Goal: Information Seeking & Learning: Learn about a topic

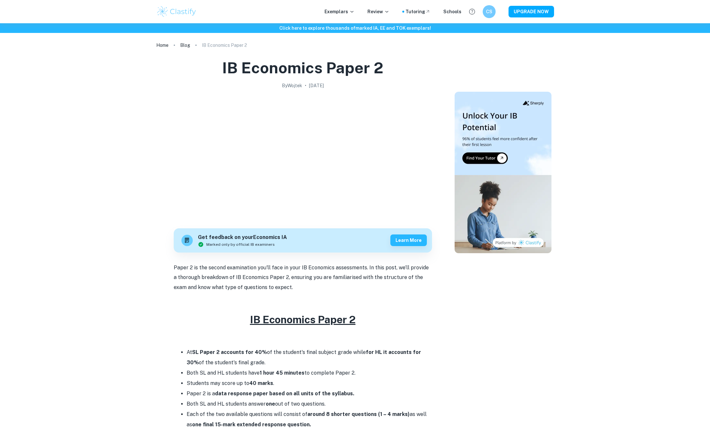
scroll to position [382, 0]
